Goal: Task Accomplishment & Management: Use online tool/utility

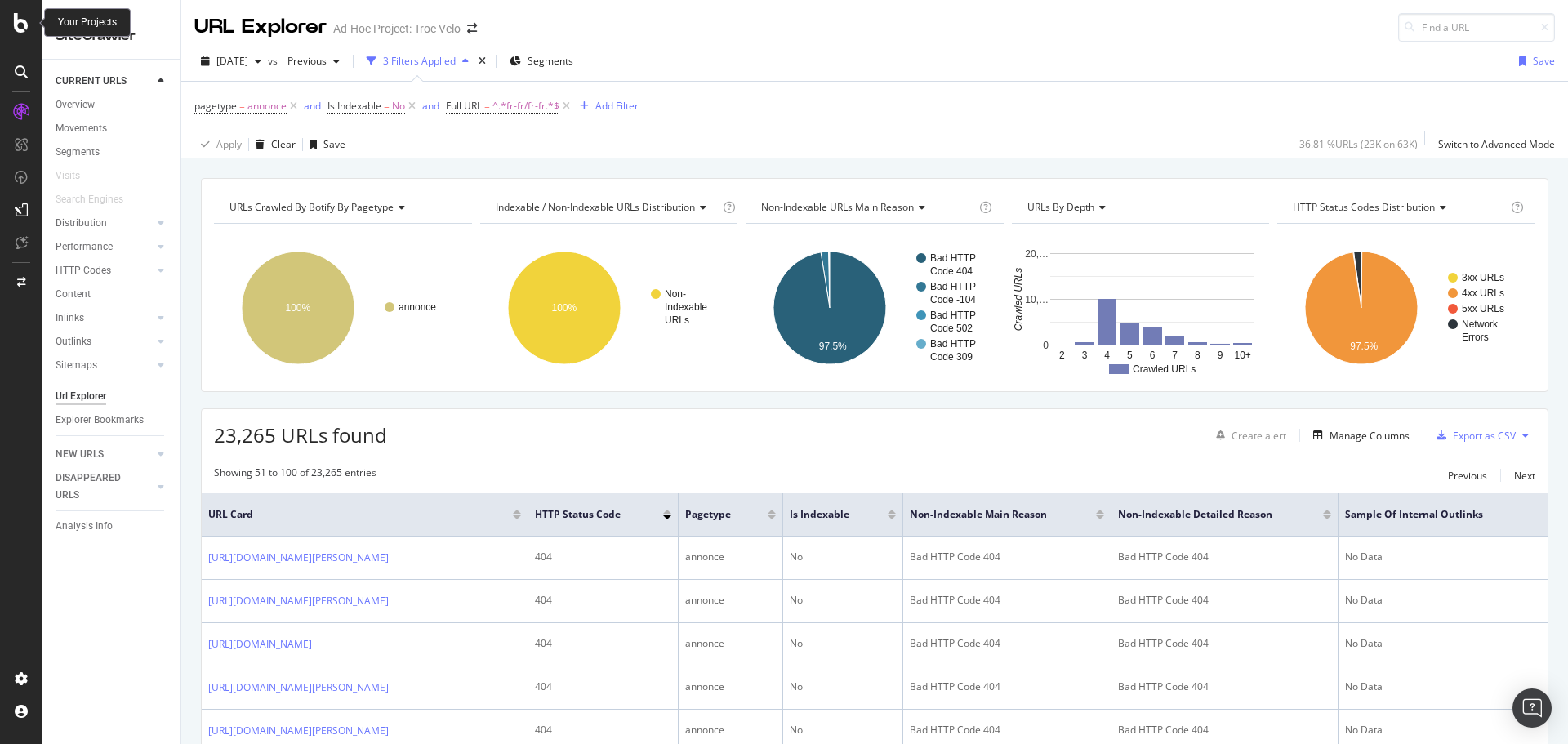
click at [19, 28] on icon at bounding box center [21, 22] width 15 height 19
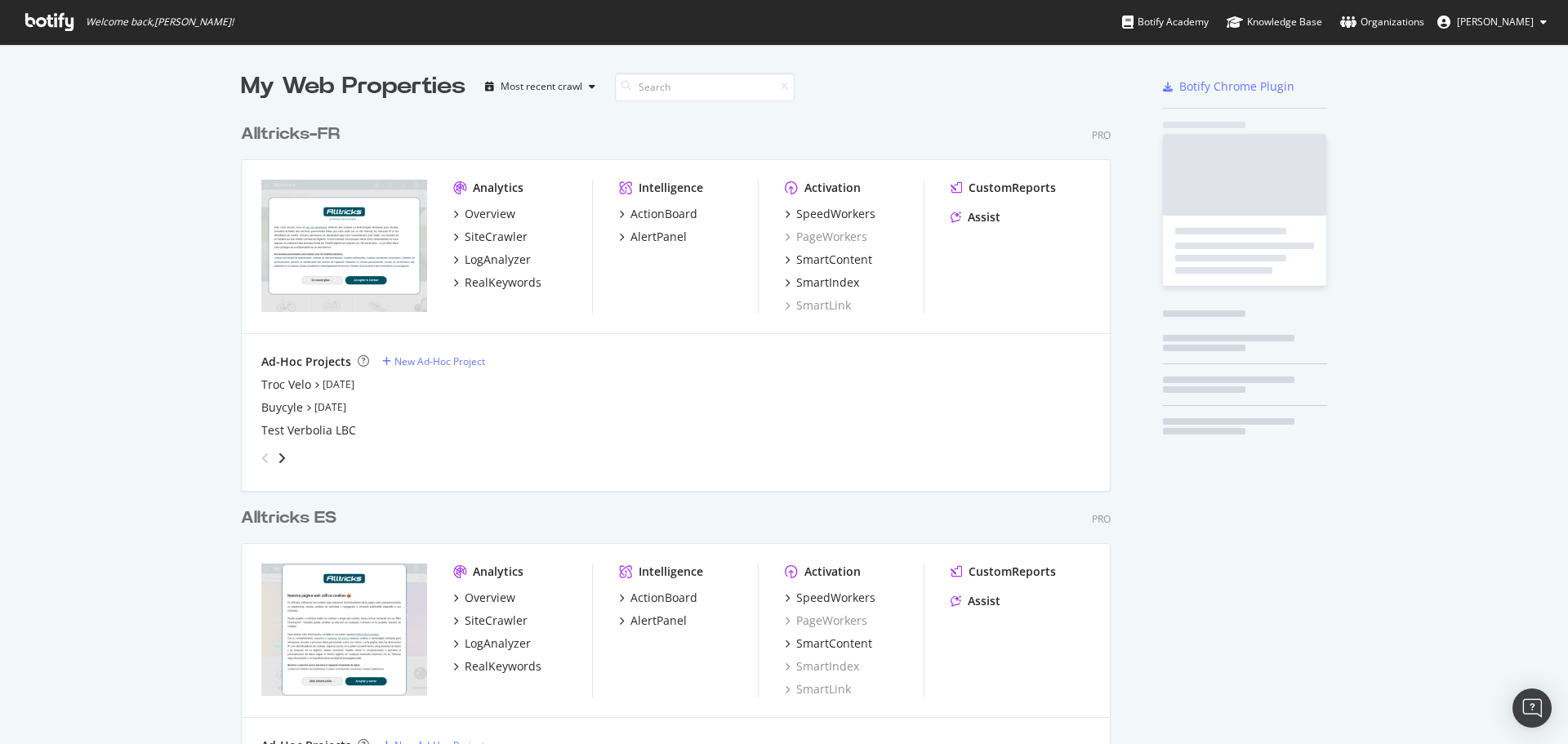
scroll to position [732, 1543]
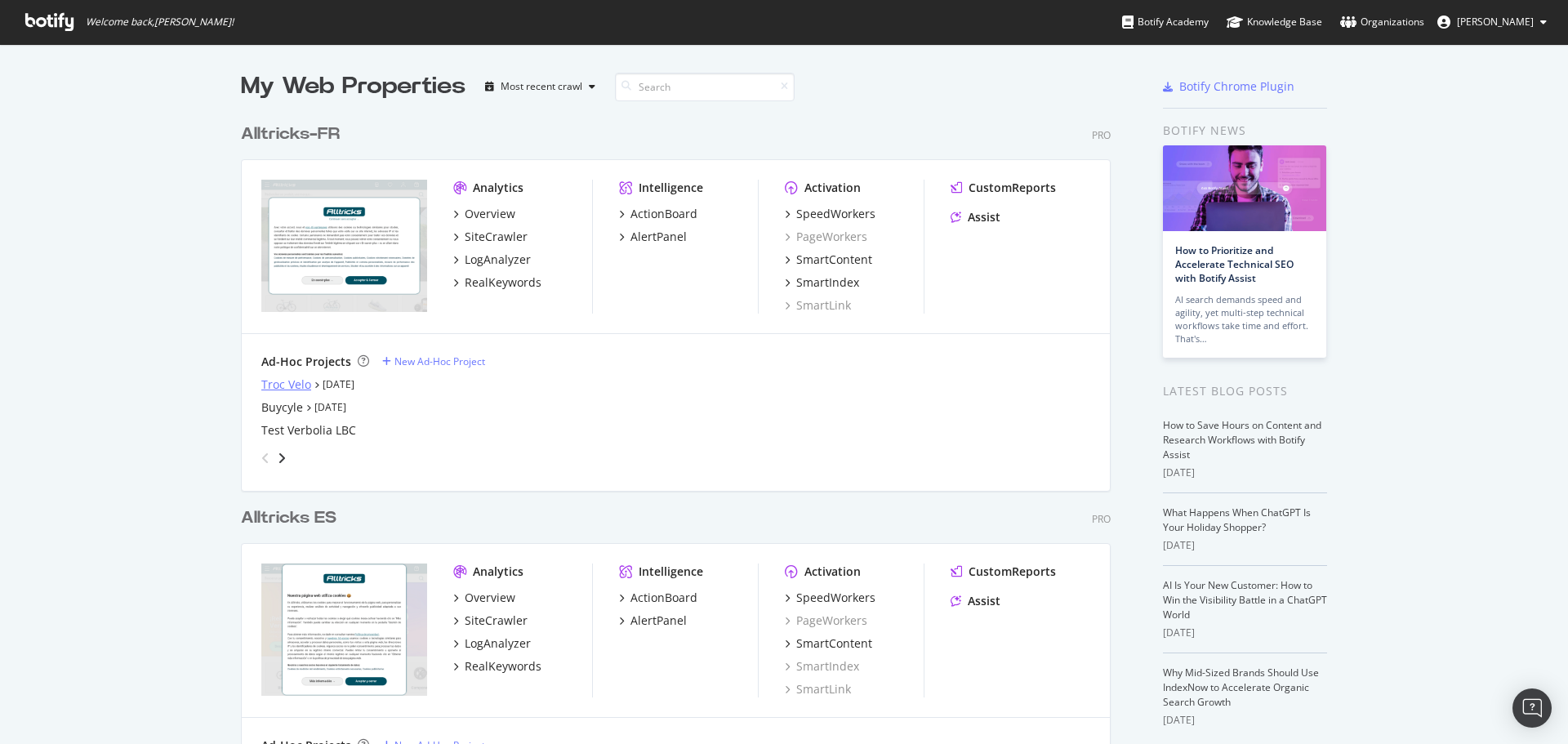
click at [278, 383] on div "Troc Velo" at bounding box center [286, 385] width 50 height 16
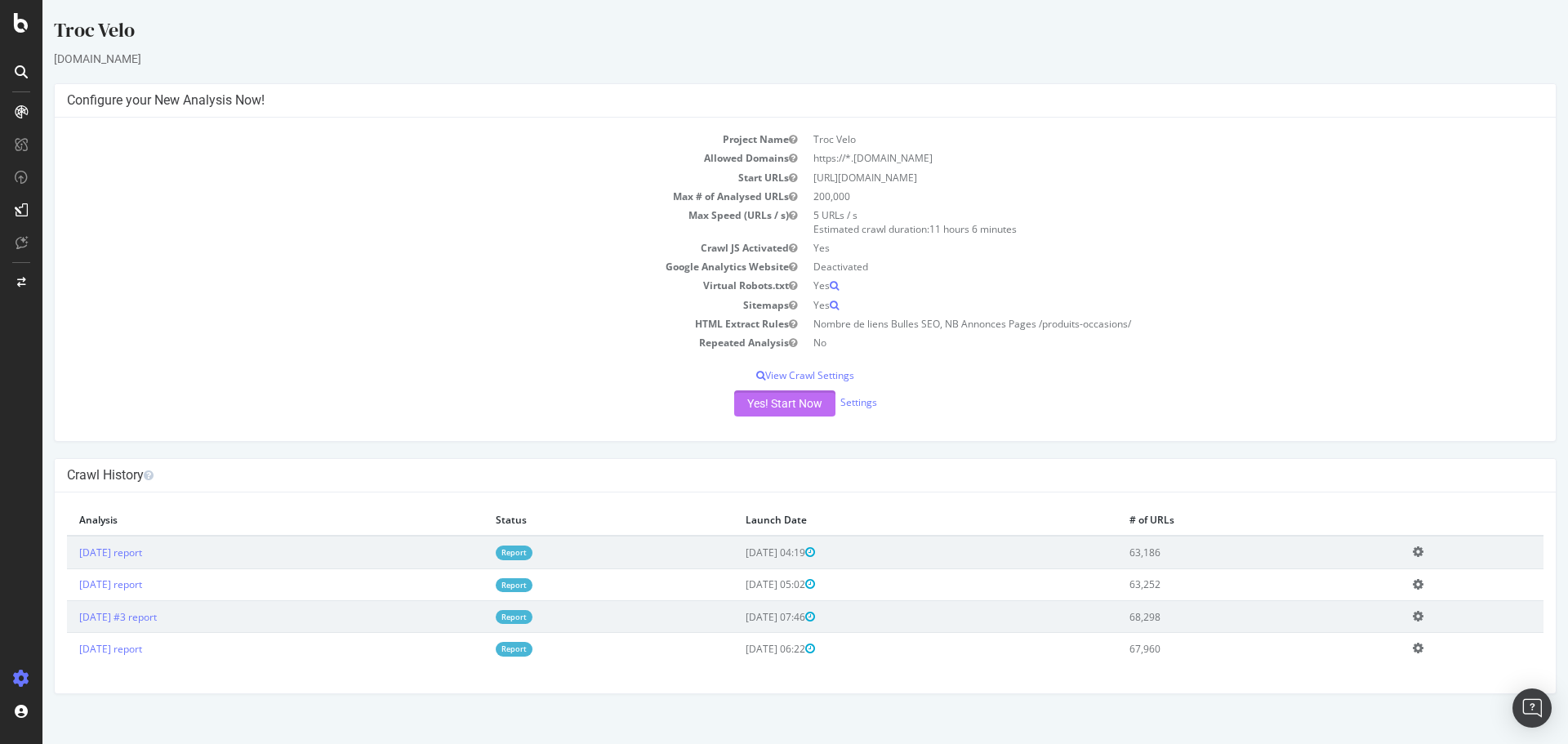
click at [801, 397] on button "Yes! Start Now" at bounding box center [785, 403] width 101 height 27
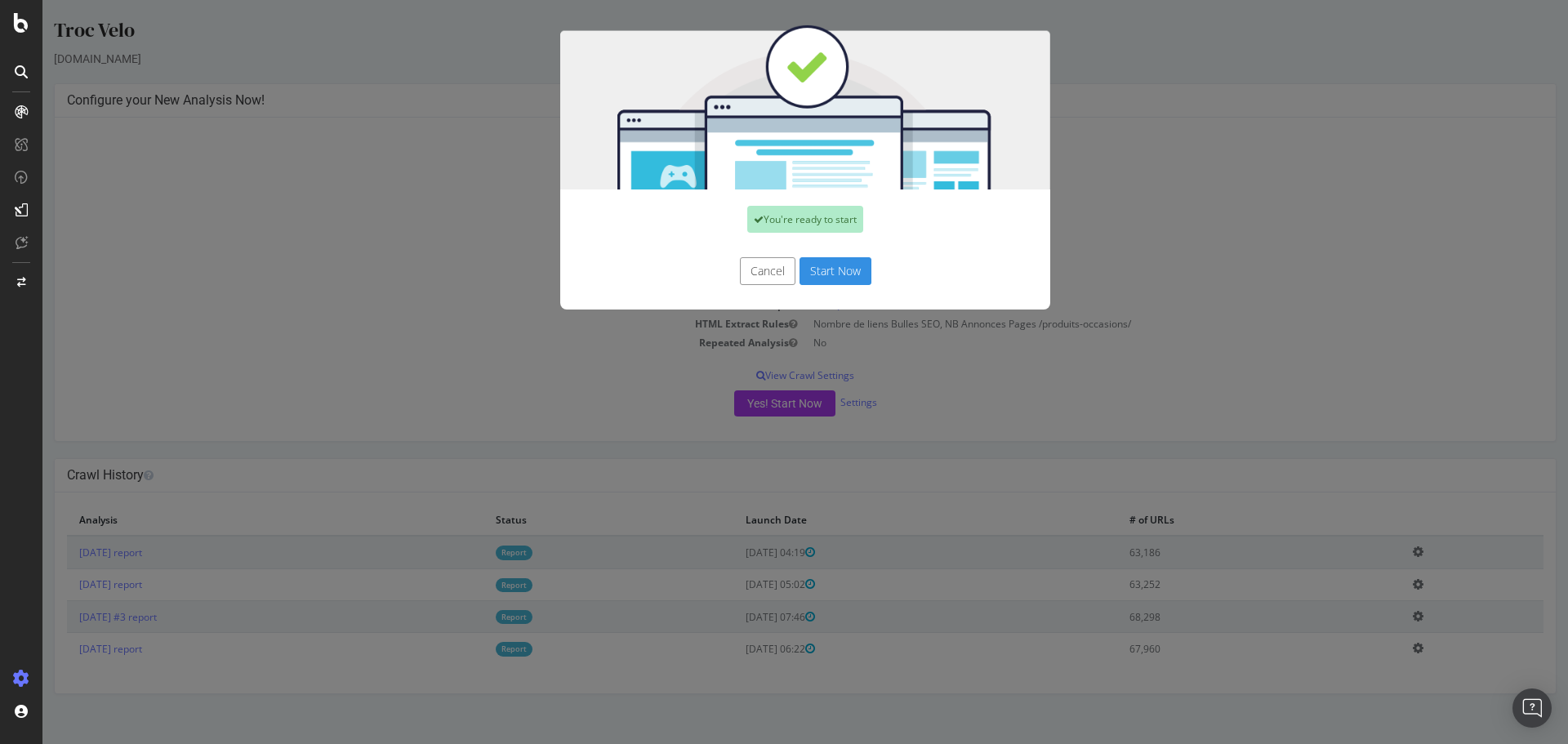
click at [841, 273] on button "Start Now" at bounding box center [835, 271] width 72 height 27
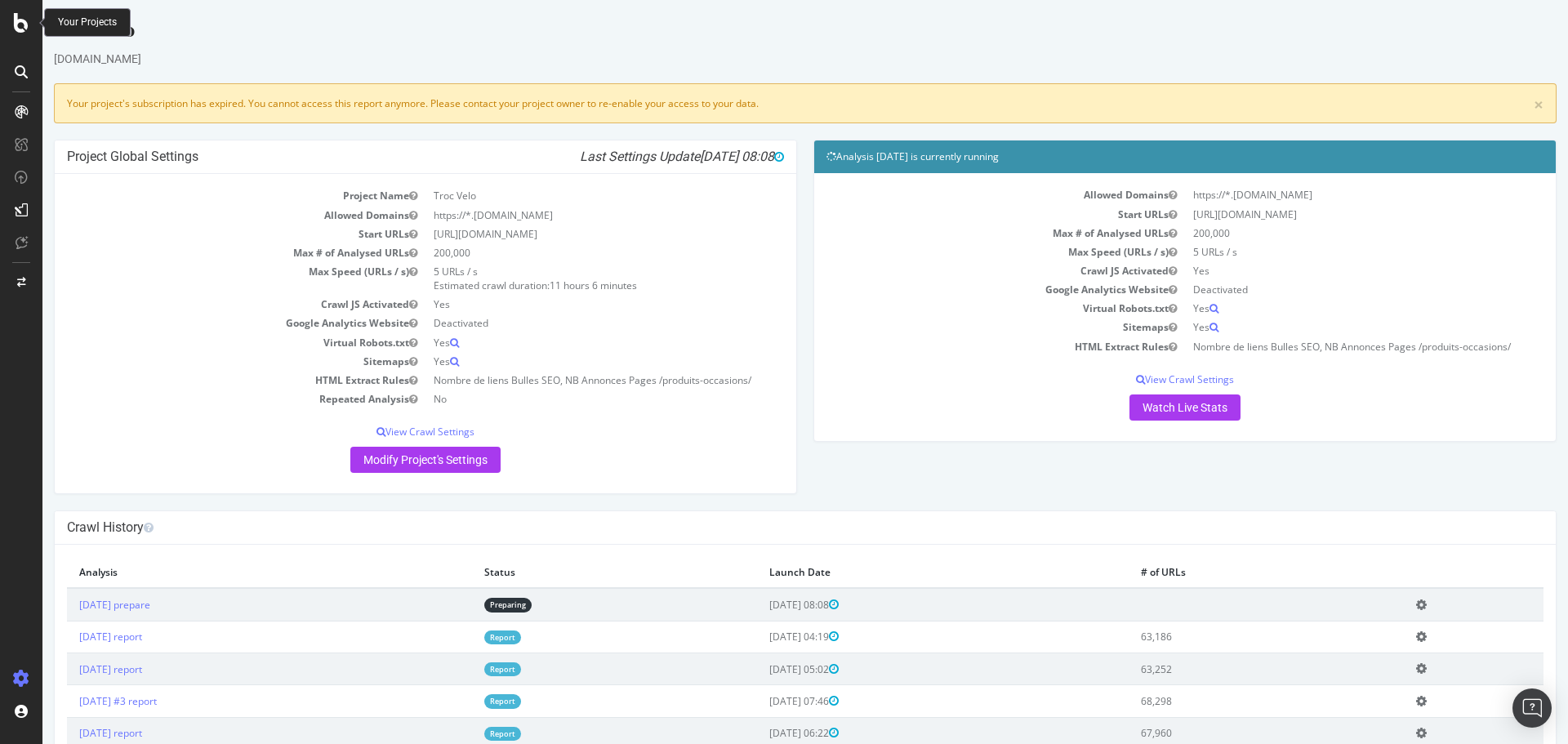
click at [19, 19] on icon at bounding box center [21, 22] width 15 height 19
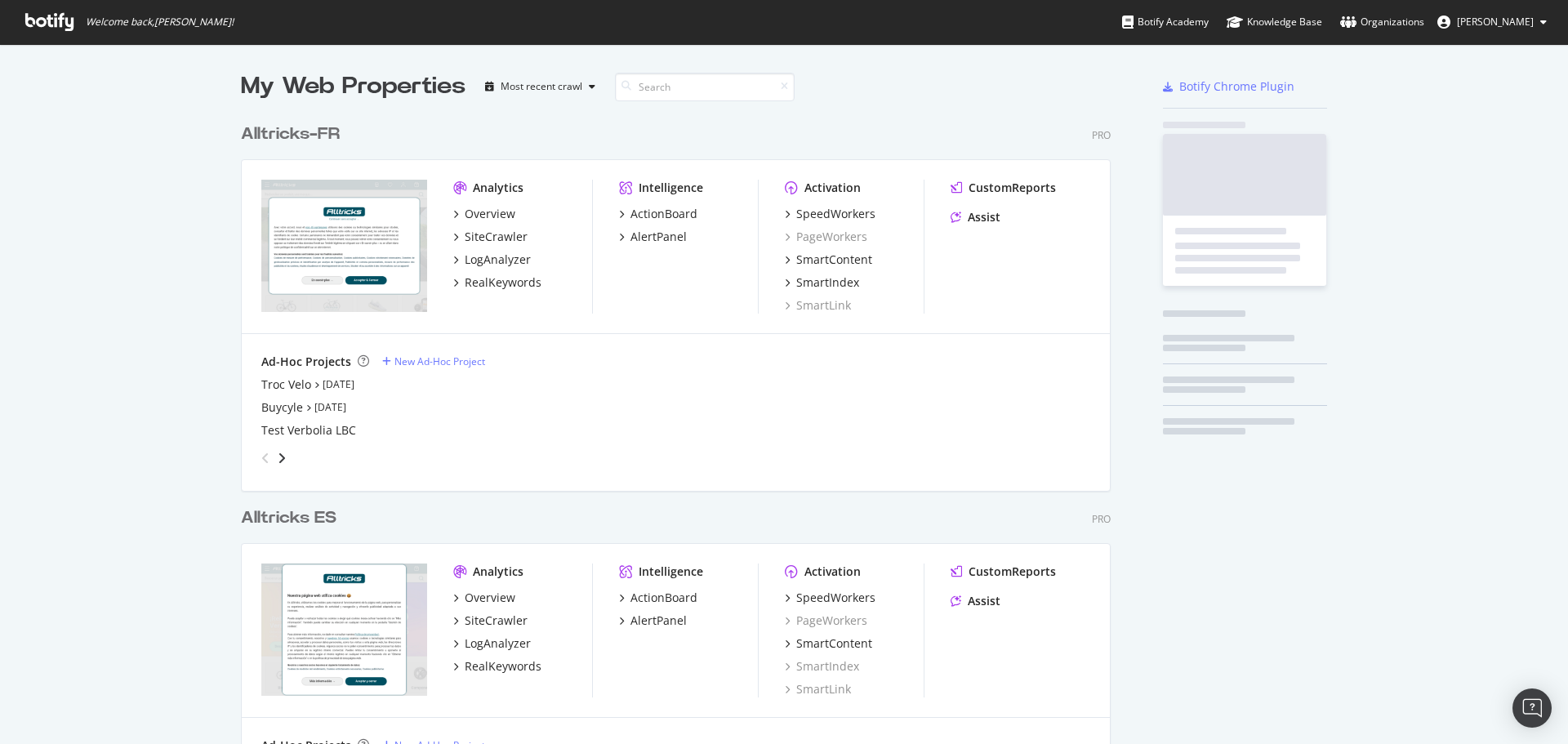
scroll to position [732, 1543]
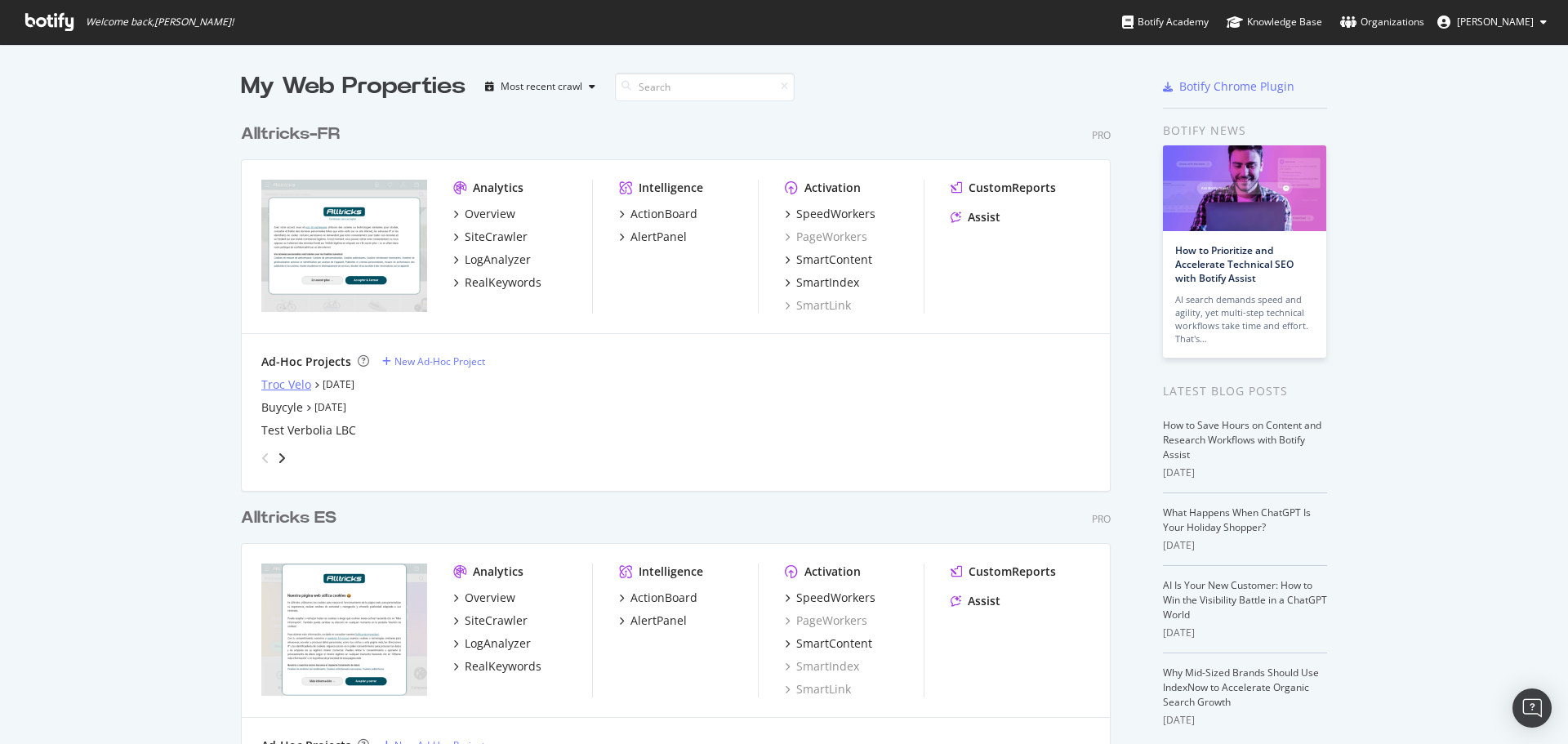
click at [279, 388] on div "Troc Velo" at bounding box center [286, 385] width 50 height 16
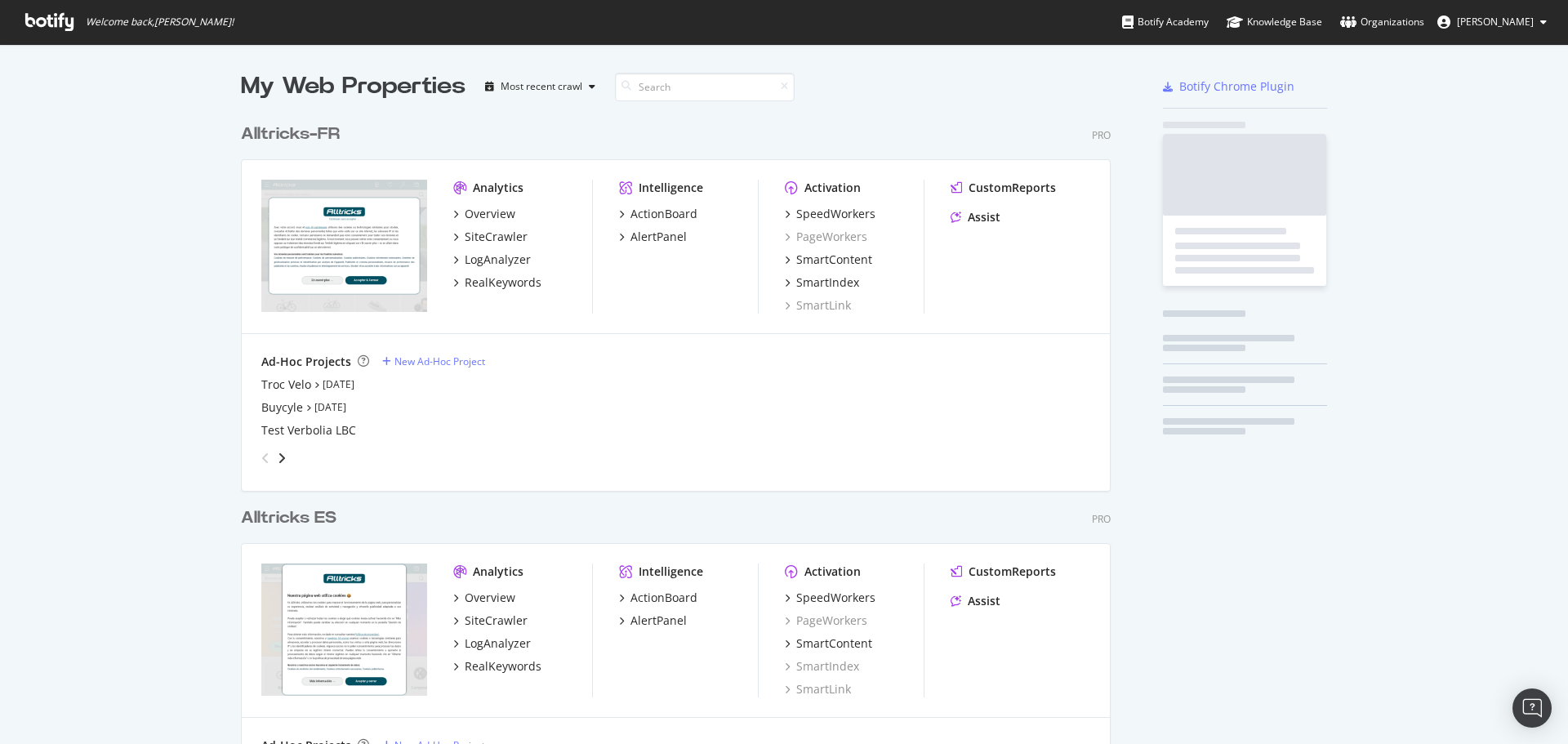
scroll to position [1819, 871]
